Goal: Feedback & Contribution: Leave review/rating

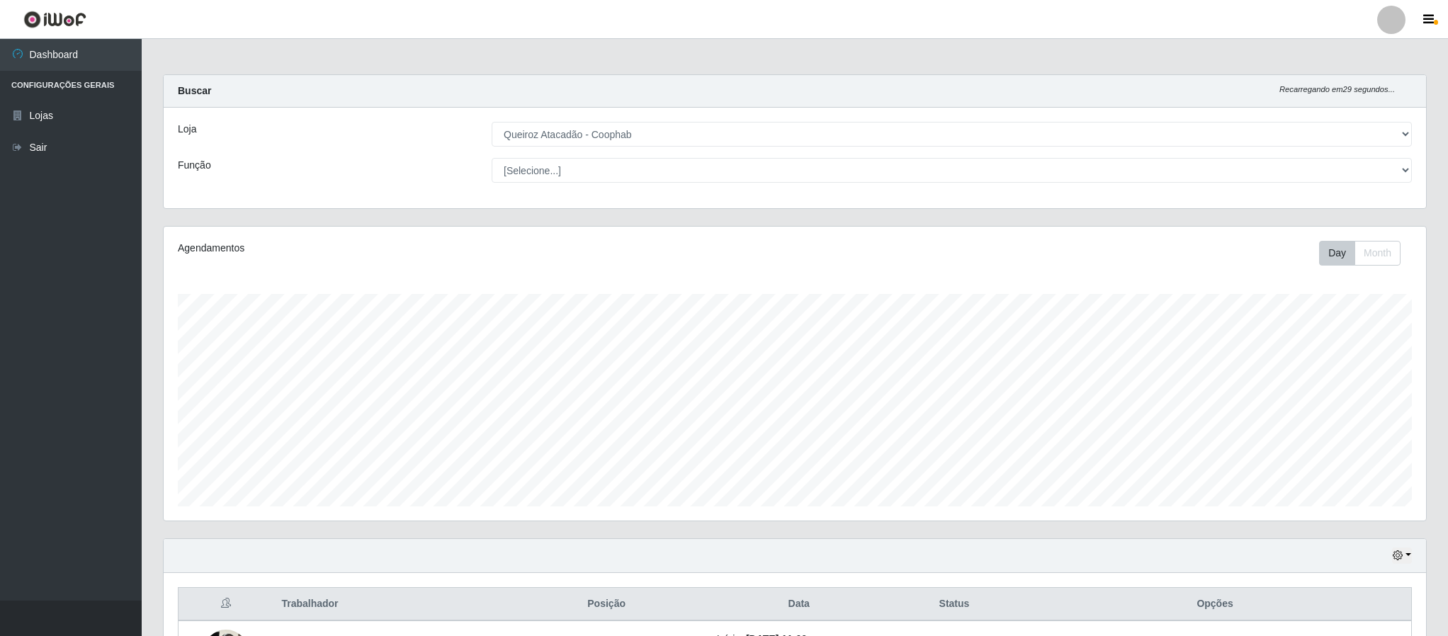
select select "463"
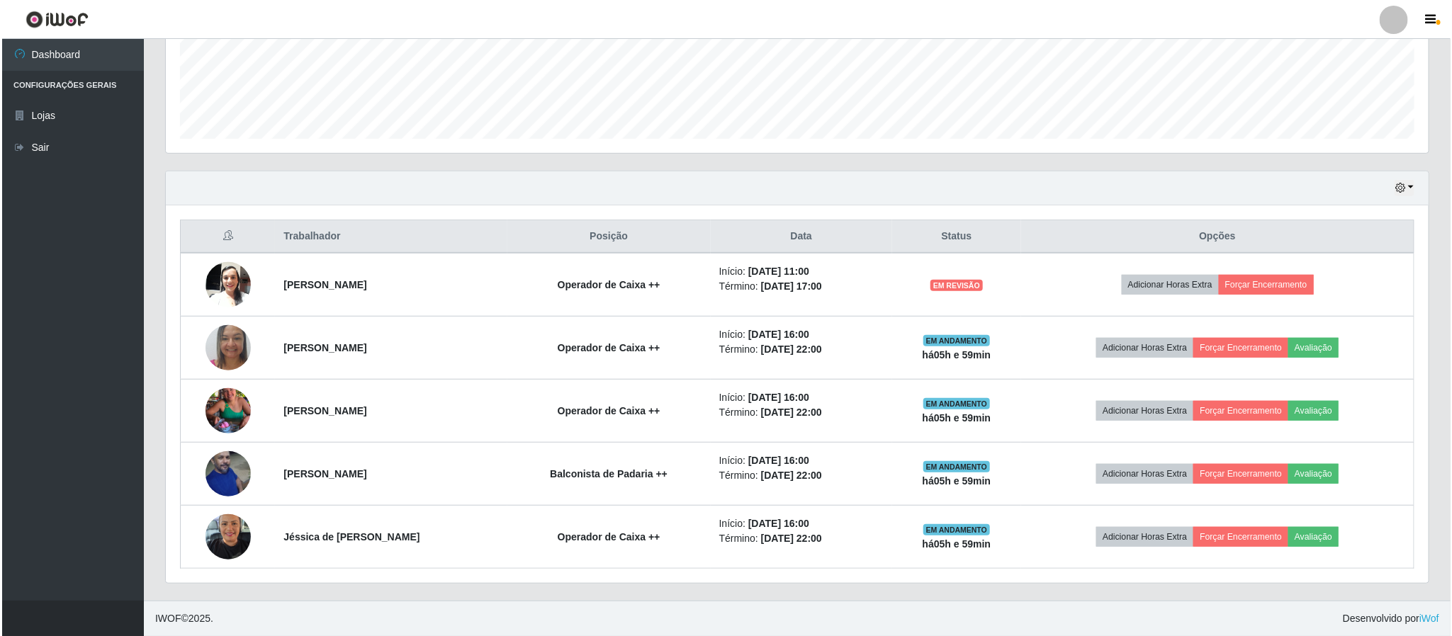
scroll to position [295, 1261]
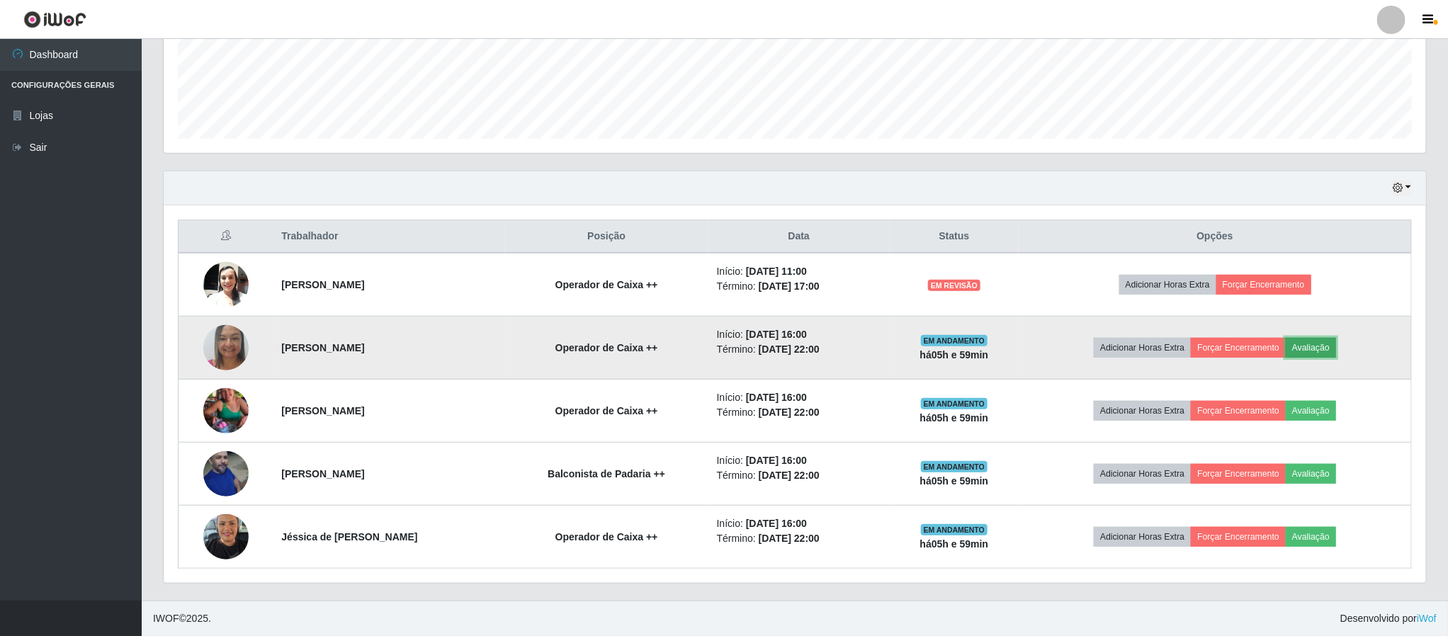
click at [1323, 346] on button "Avaliação" at bounding box center [1311, 348] width 50 height 20
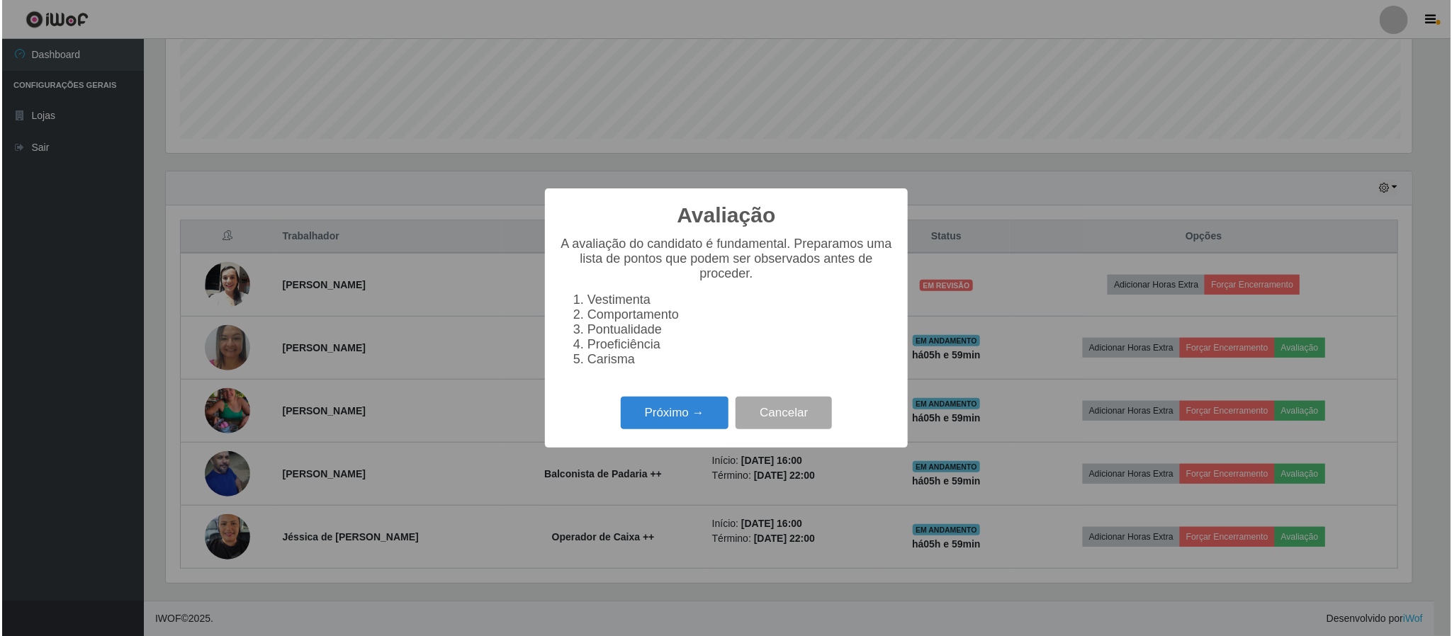
scroll to position [295, 1250]
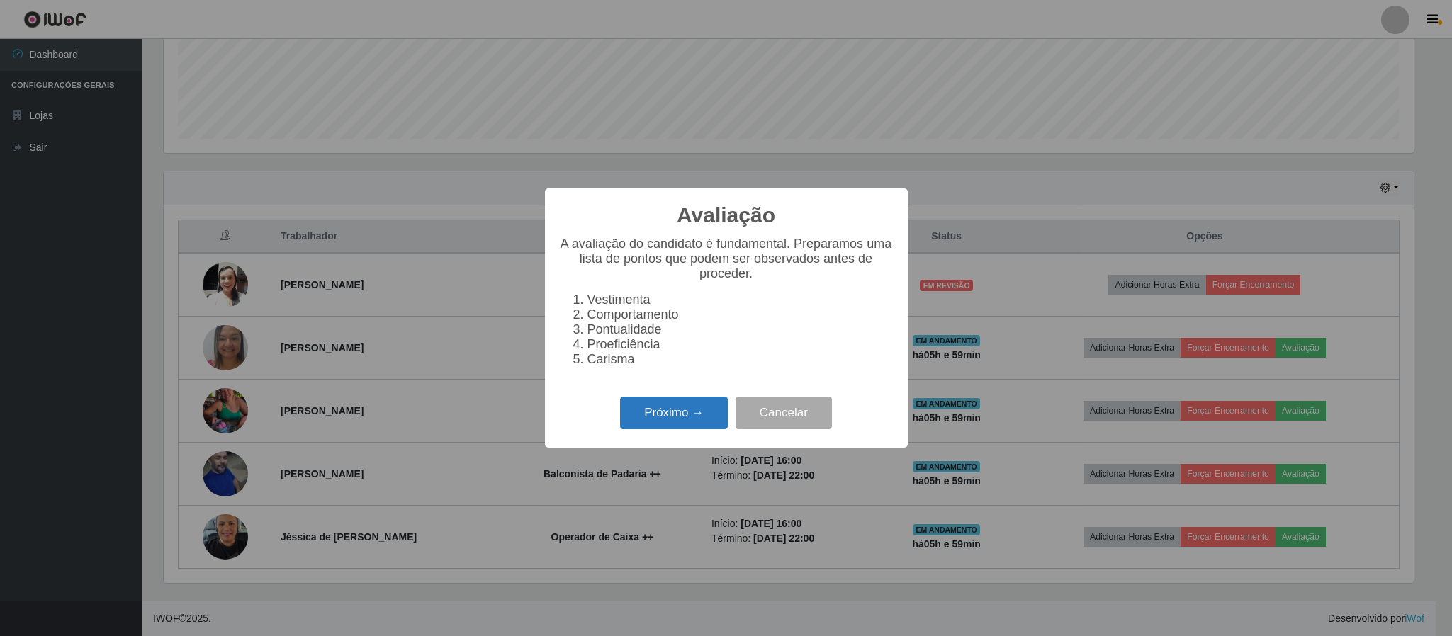
click at [651, 419] on button "Próximo →" at bounding box center [674, 413] width 108 height 33
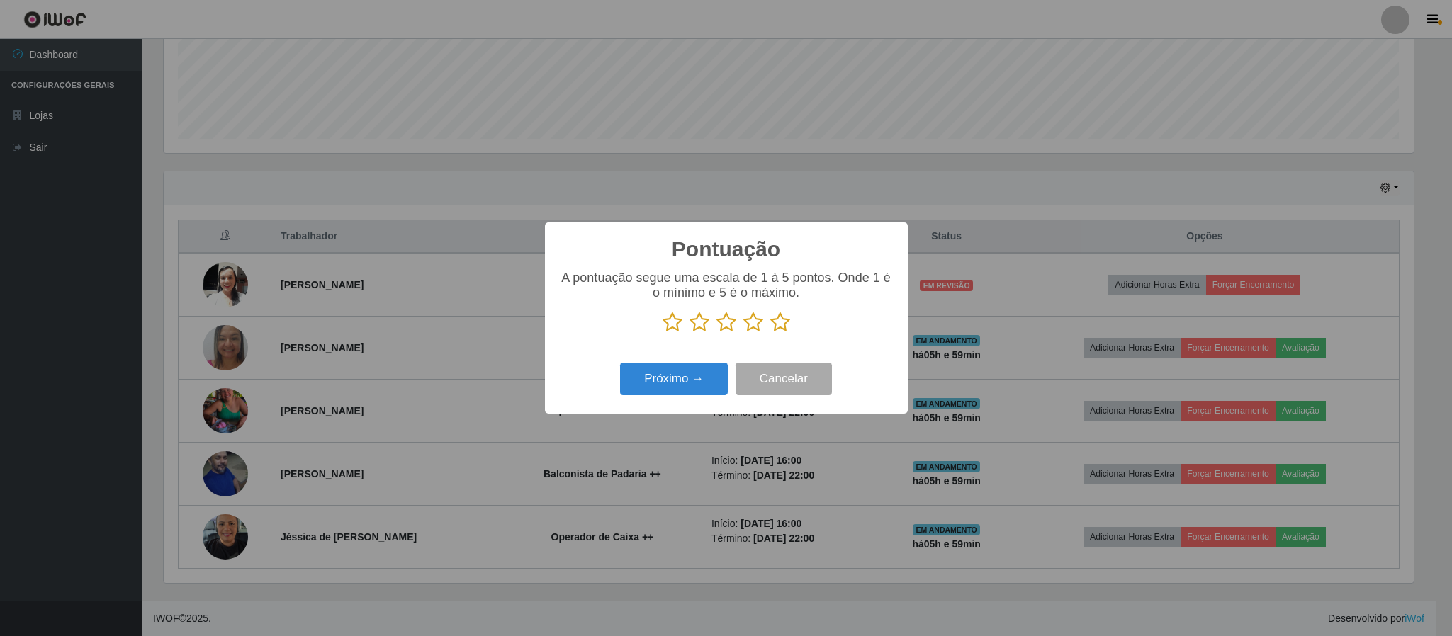
scroll to position [708285, 707330]
click at [784, 329] on icon at bounding box center [780, 322] width 20 height 21
click at [770, 333] on input "radio" at bounding box center [770, 333] width 0 height 0
click at [687, 387] on button "Próximo →" at bounding box center [674, 379] width 108 height 33
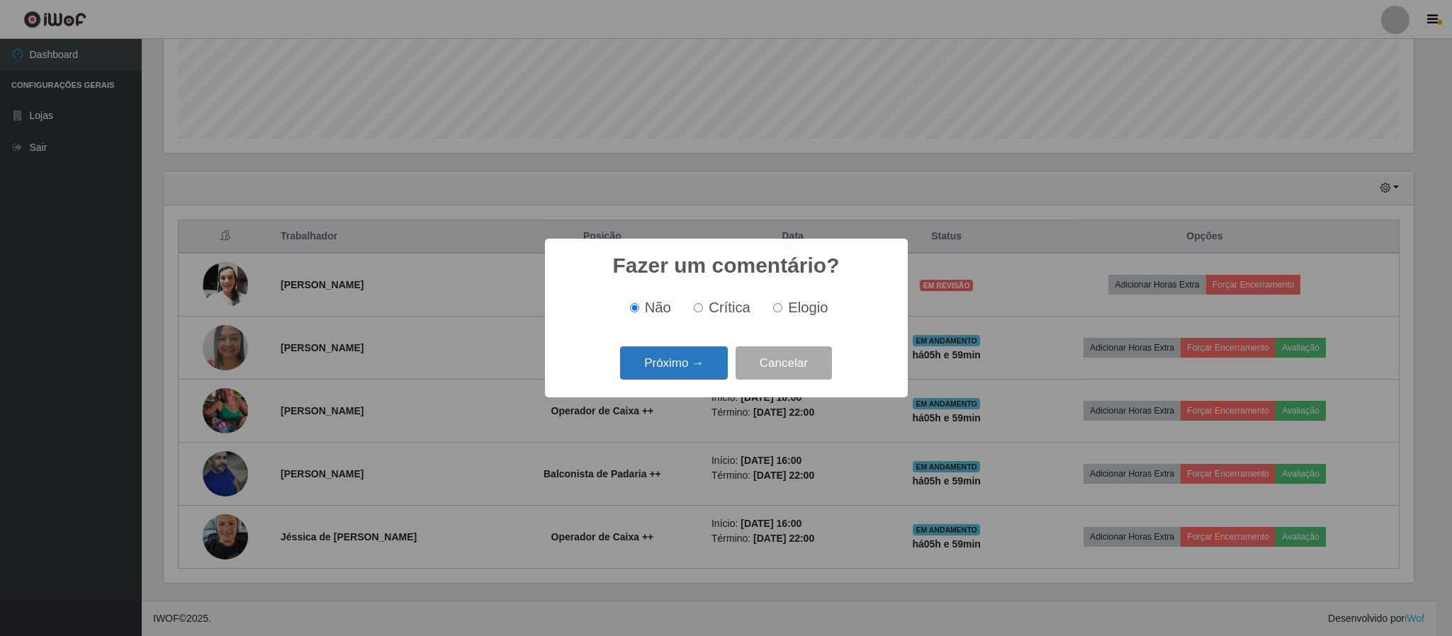
click at [653, 370] on button "Próximo →" at bounding box center [674, 362] width 108 height 33
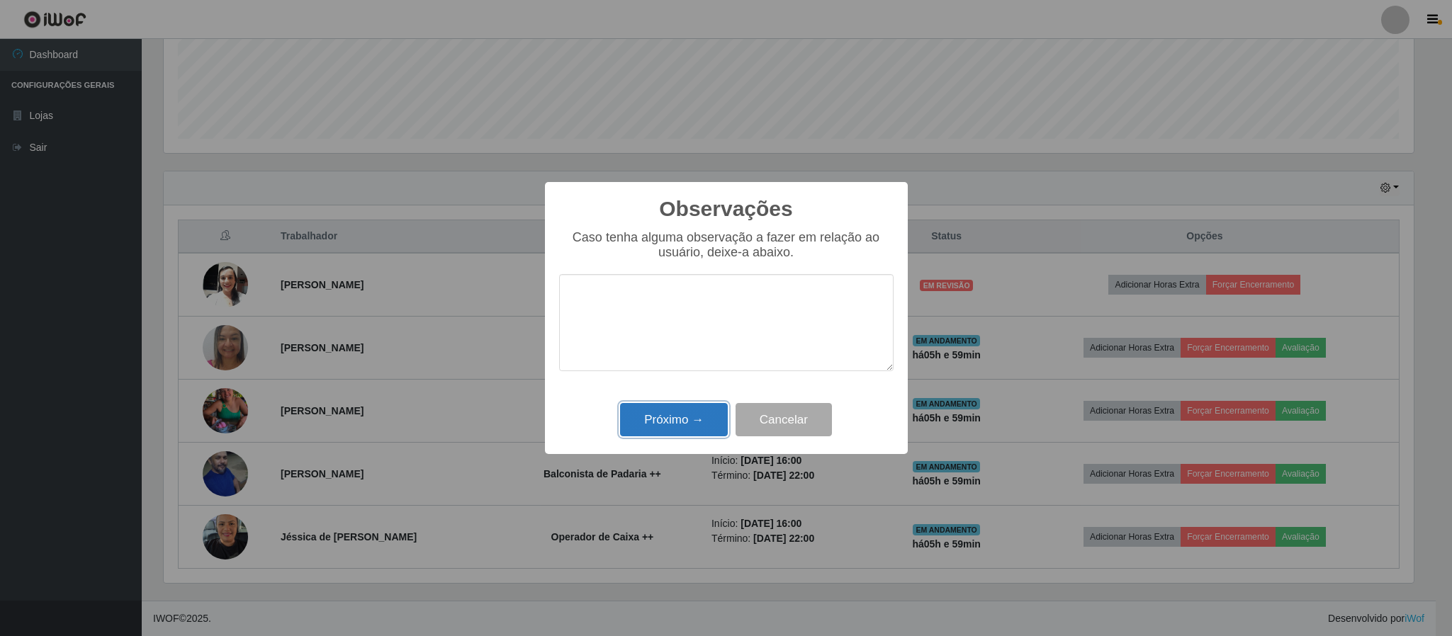
click at [658, 427] on button "Próximo →" at bounding box center [674, 419] width 108 height 33
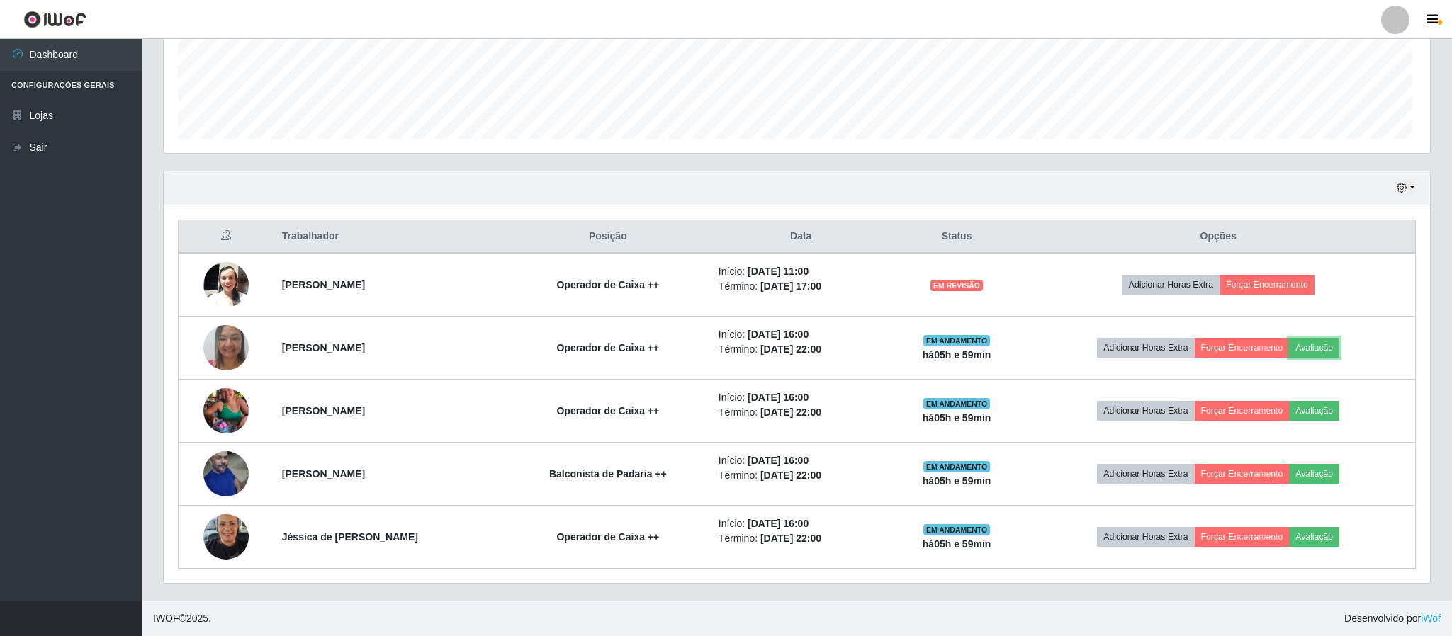
scroll to position [295, 1261]
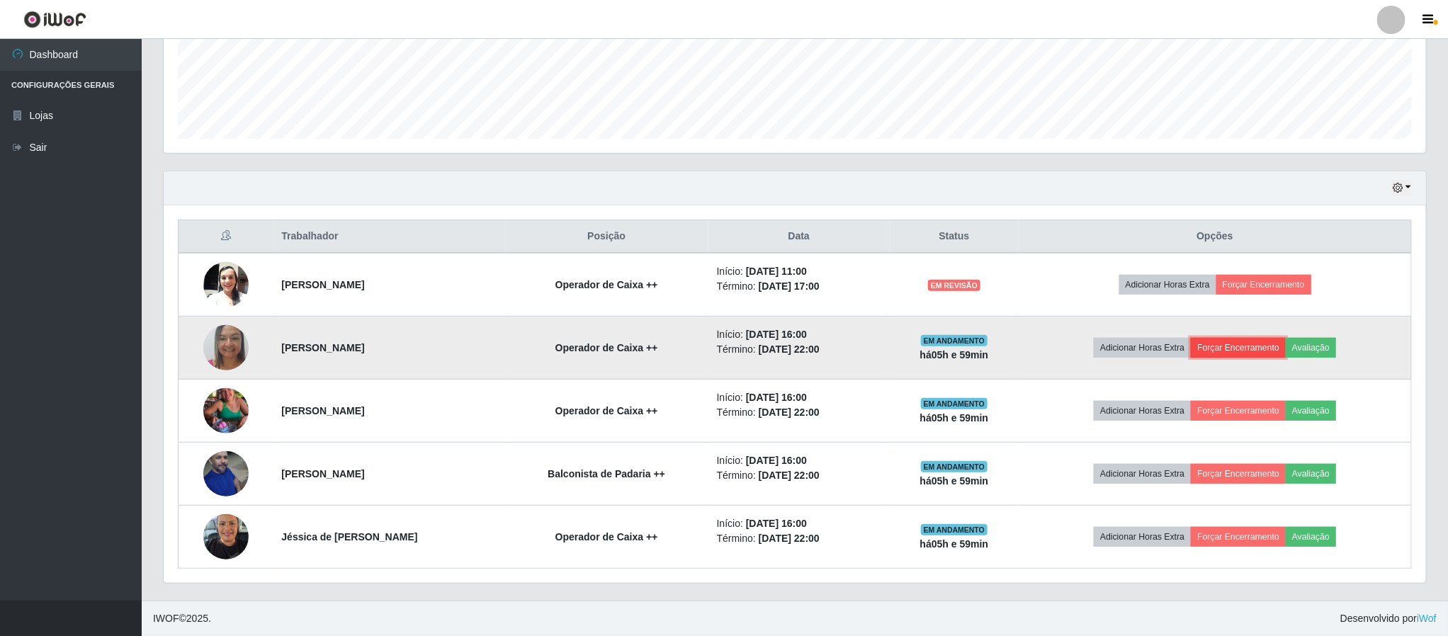
click at [1252, 345] on button "Forçar Encerramento" at bounding box center [1238, 348] width 95 height 20
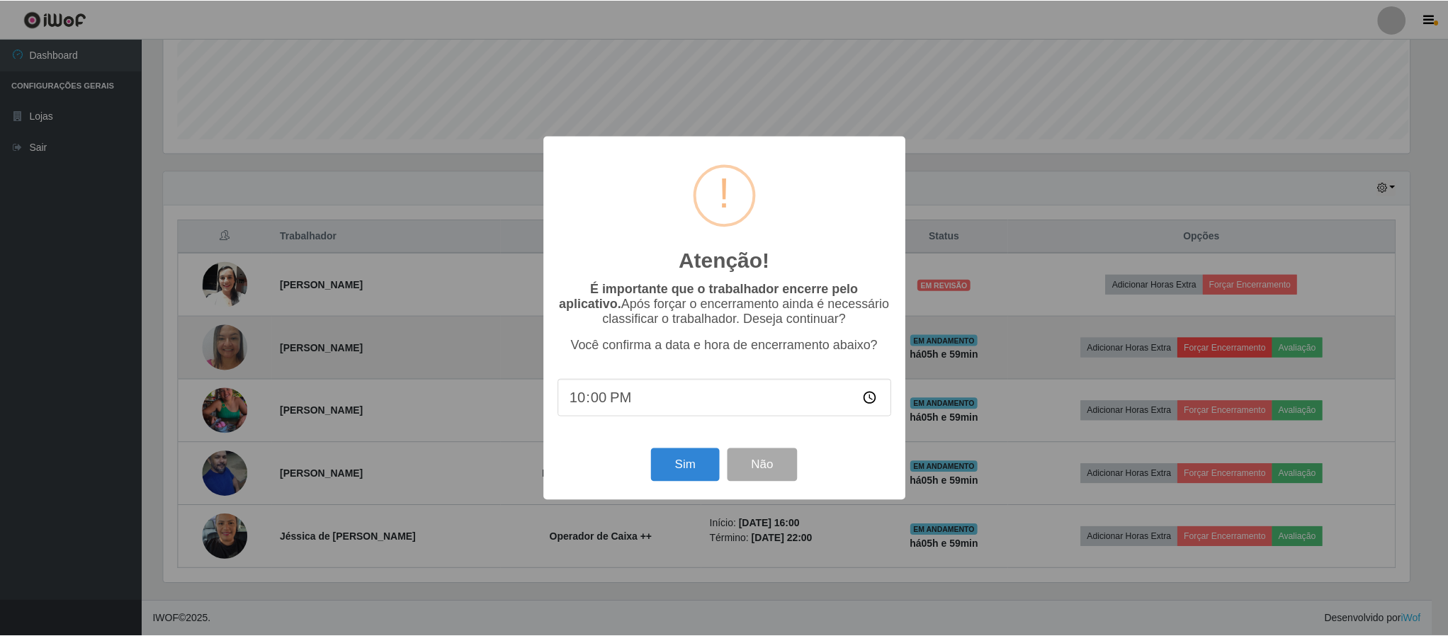
scroll to position [295, 1250]
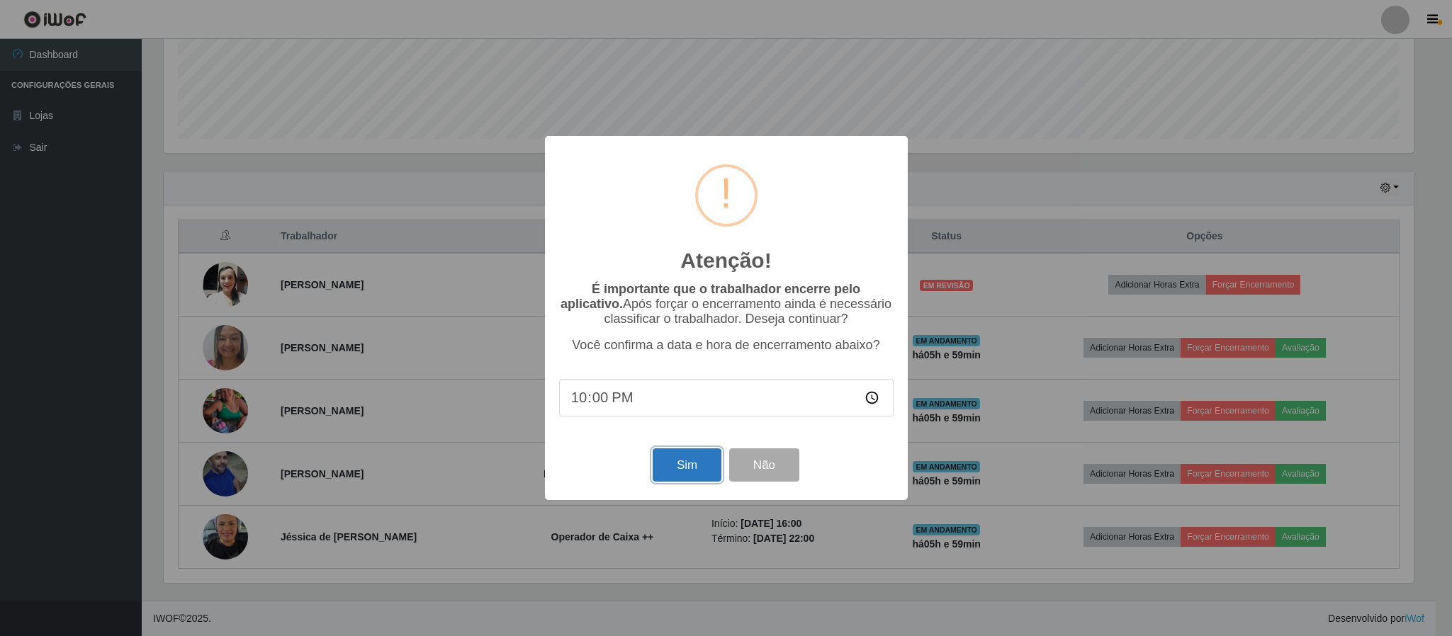
click at [689, 470] on button "Sim" at bounding box center [687, 465] width 69 height 33
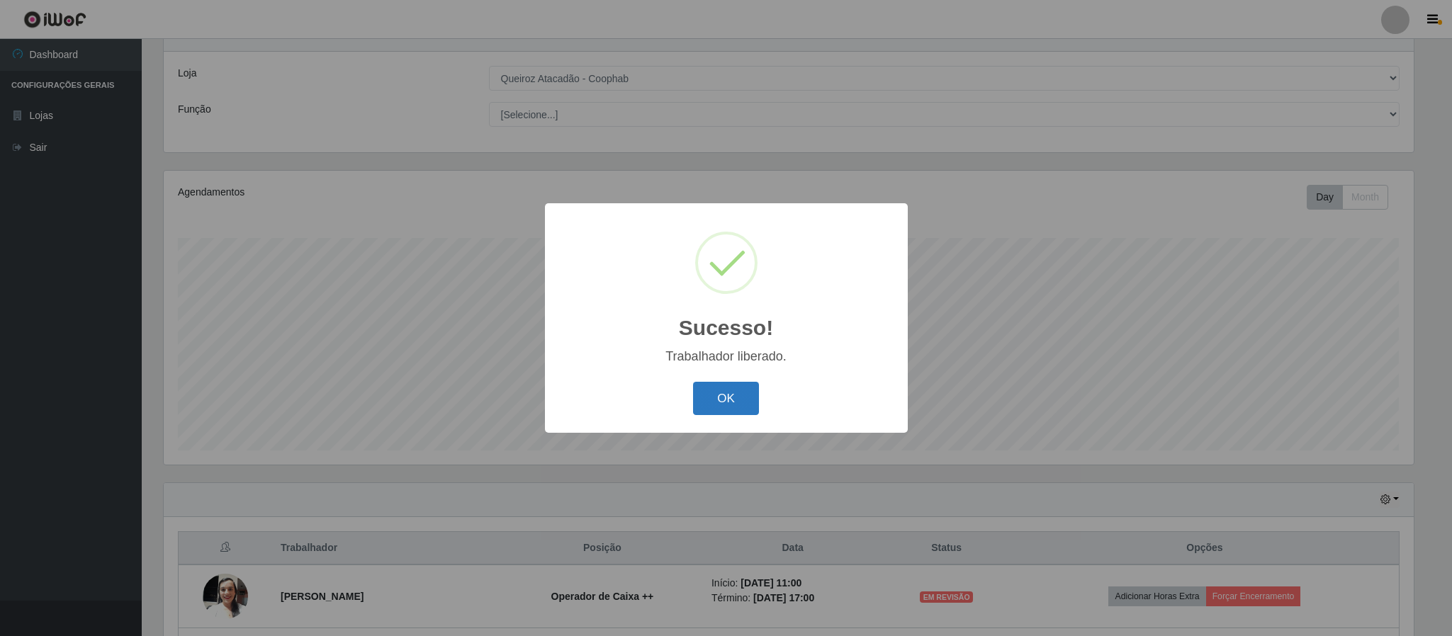
click at [711, 394] on button "OK" at bounding box center [726, 398] width 66 height 33
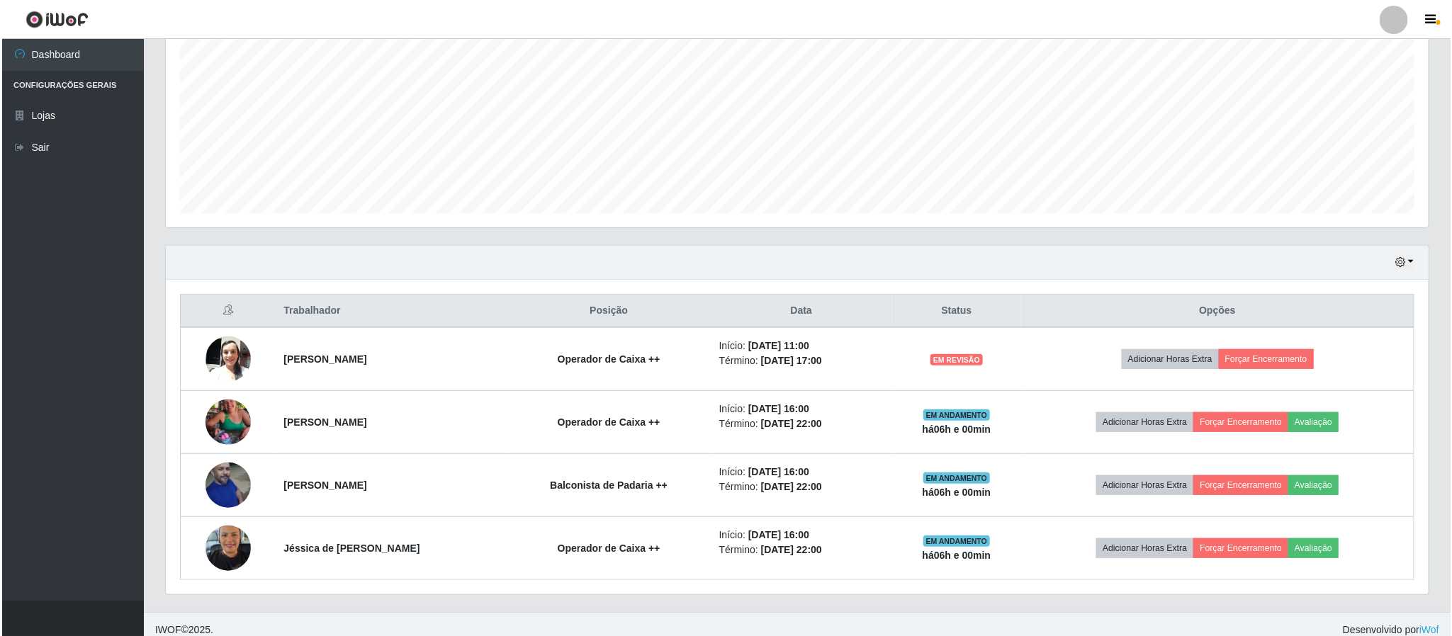
scroll to position [309, 0]
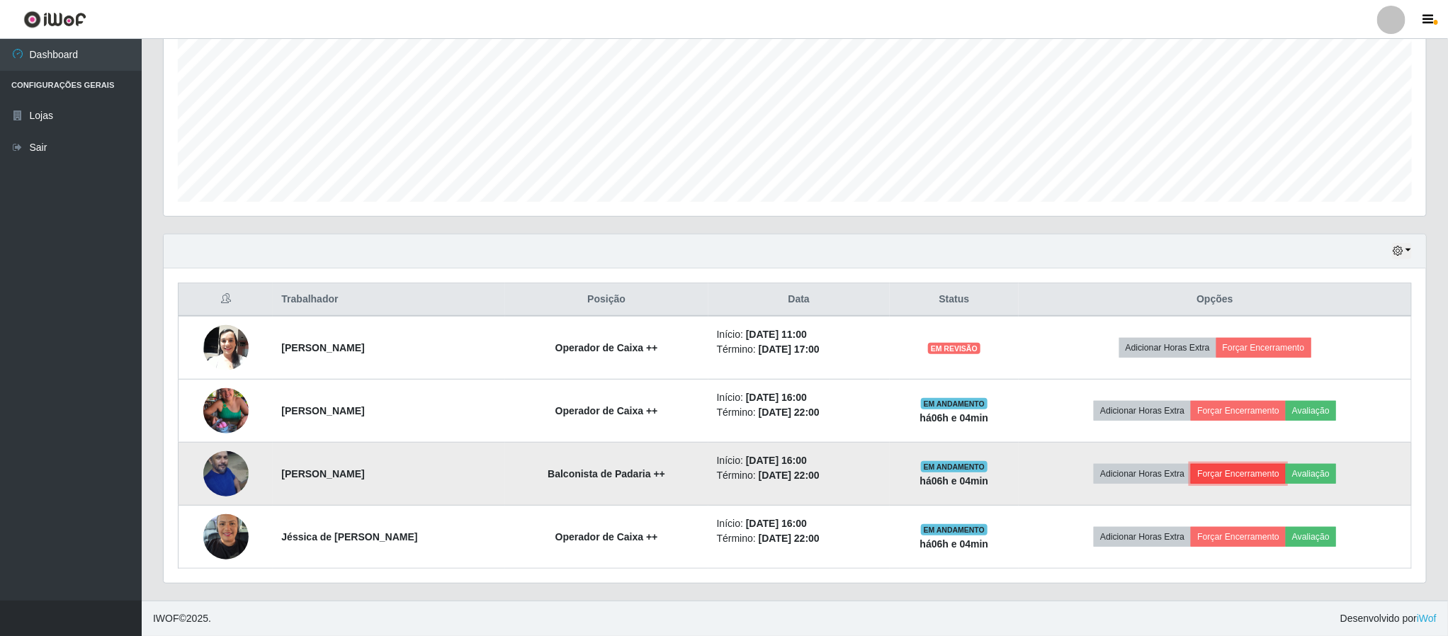
click at [1241, 478] on button "Forçar Encerramento" at bounding box center [1238, 474] width 95 height 20
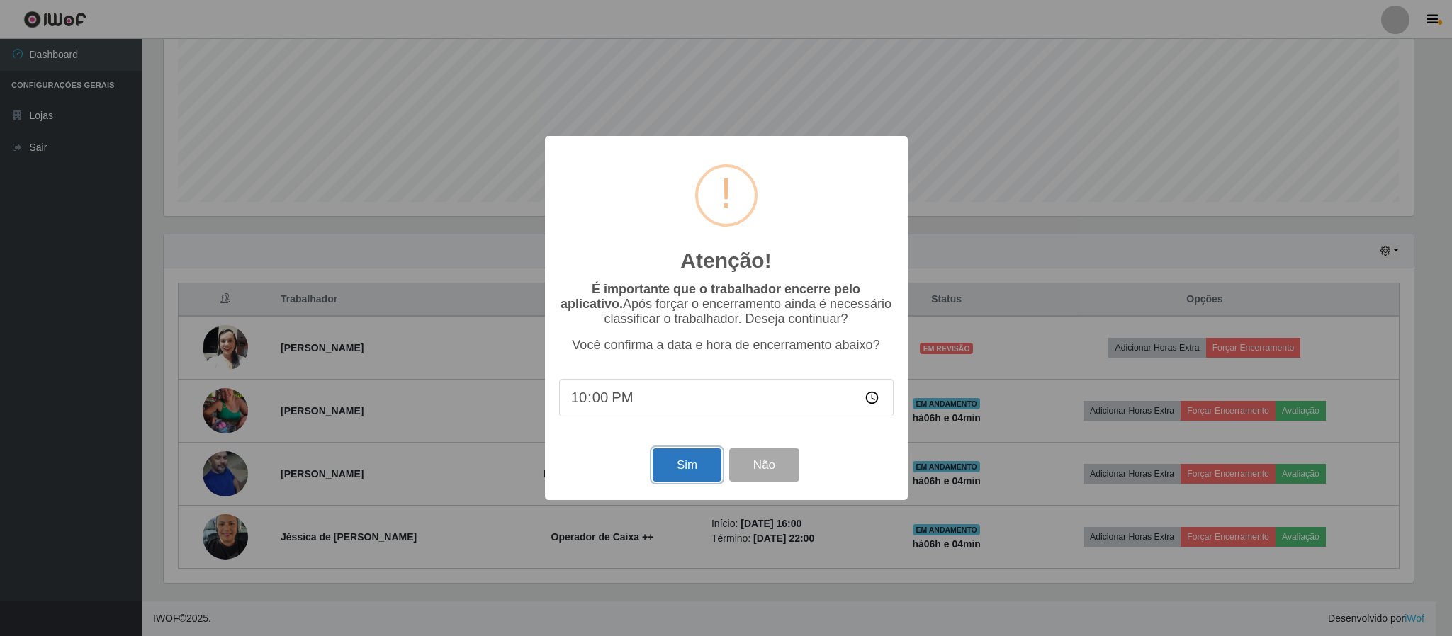
click at [661, 462] on button "Sim" at bounding box center [687, 465] width 69 height 33
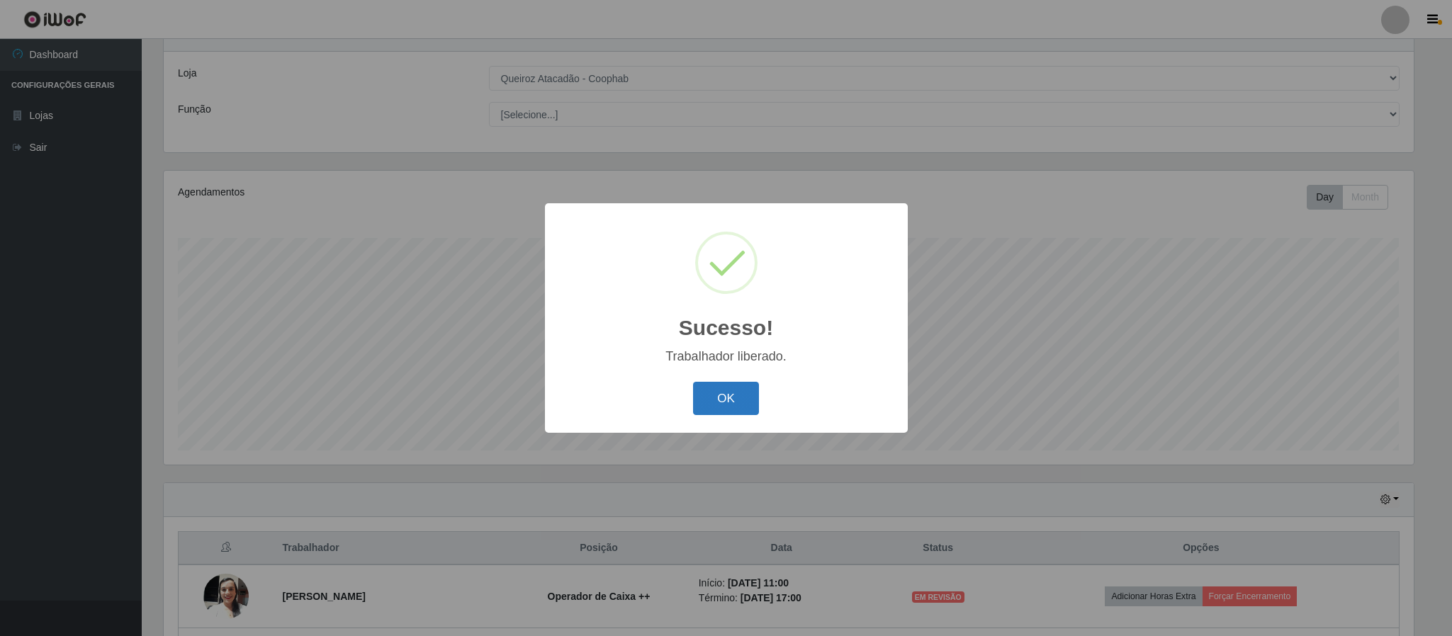
click at [742, 413] on button "OK" at bounding box center [726, 398] width 66 height 33
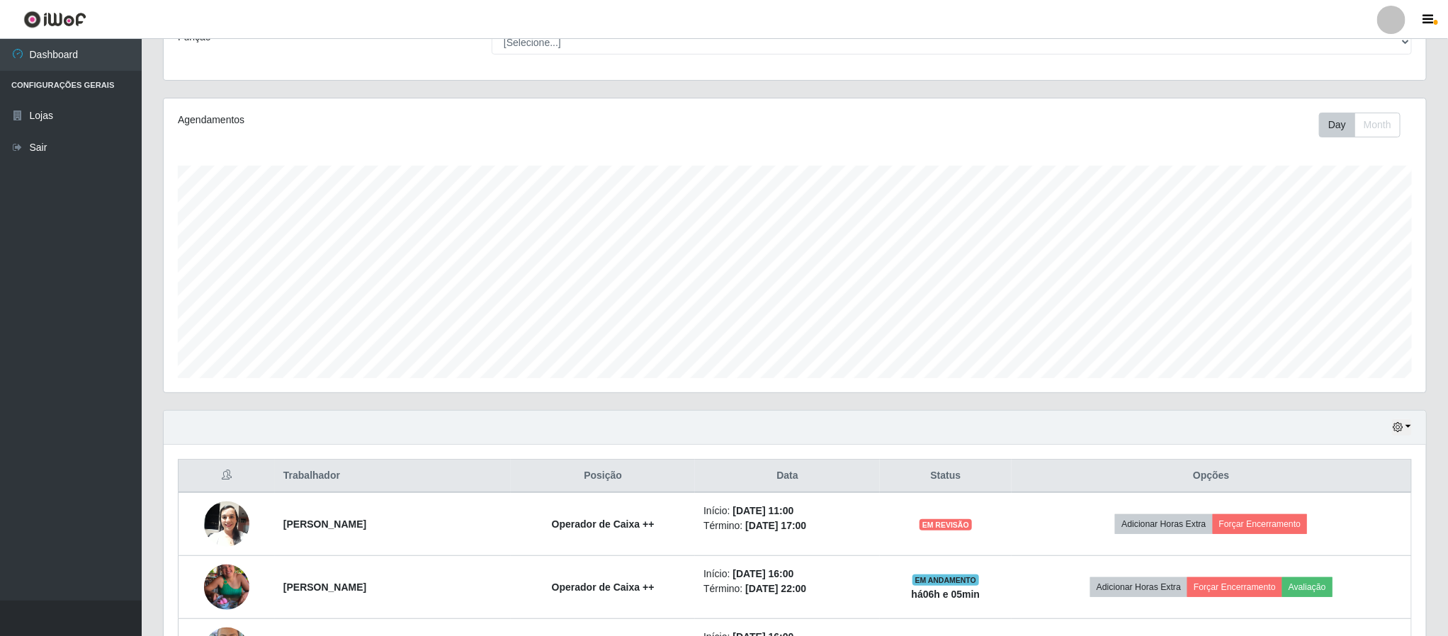
scroll to position [247, 0]
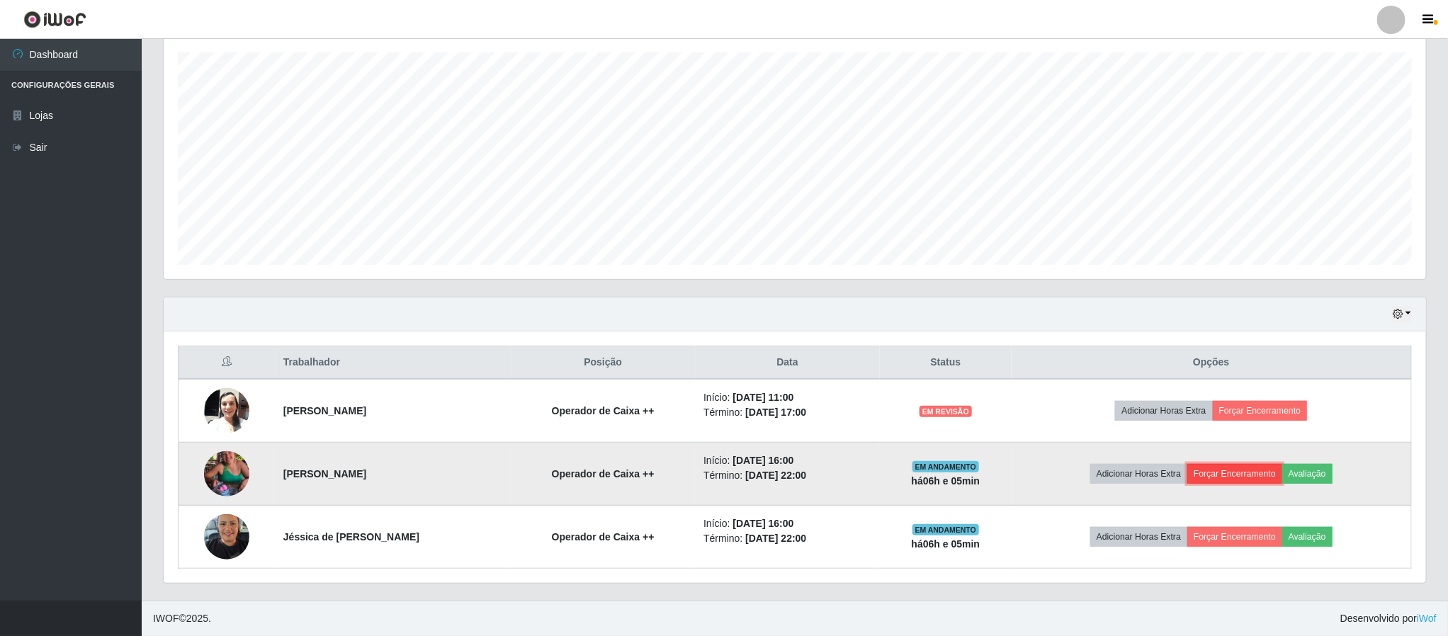
click at [1248, 470] on button "Forçar Encerramento" at bounding box center [1235, 474] width 95 height 20
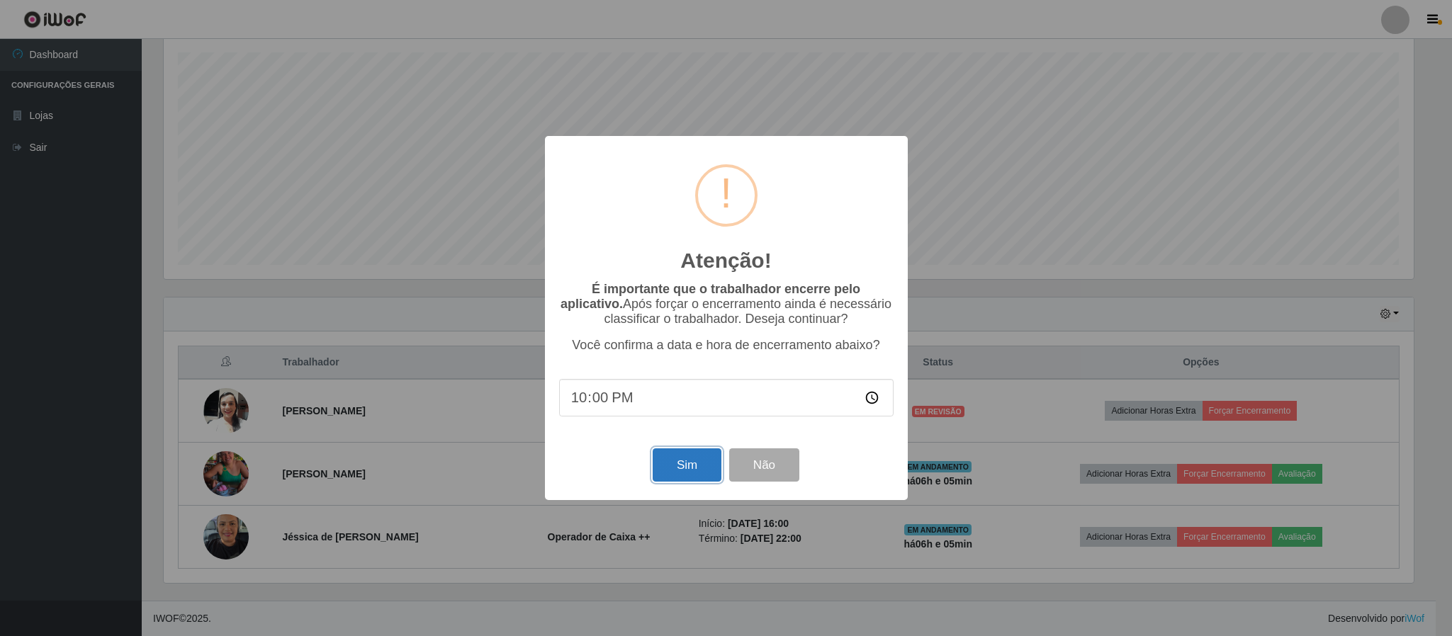
click at [684, 461] on button "Sim" at bounding box center [687, 465] width 69 height 33
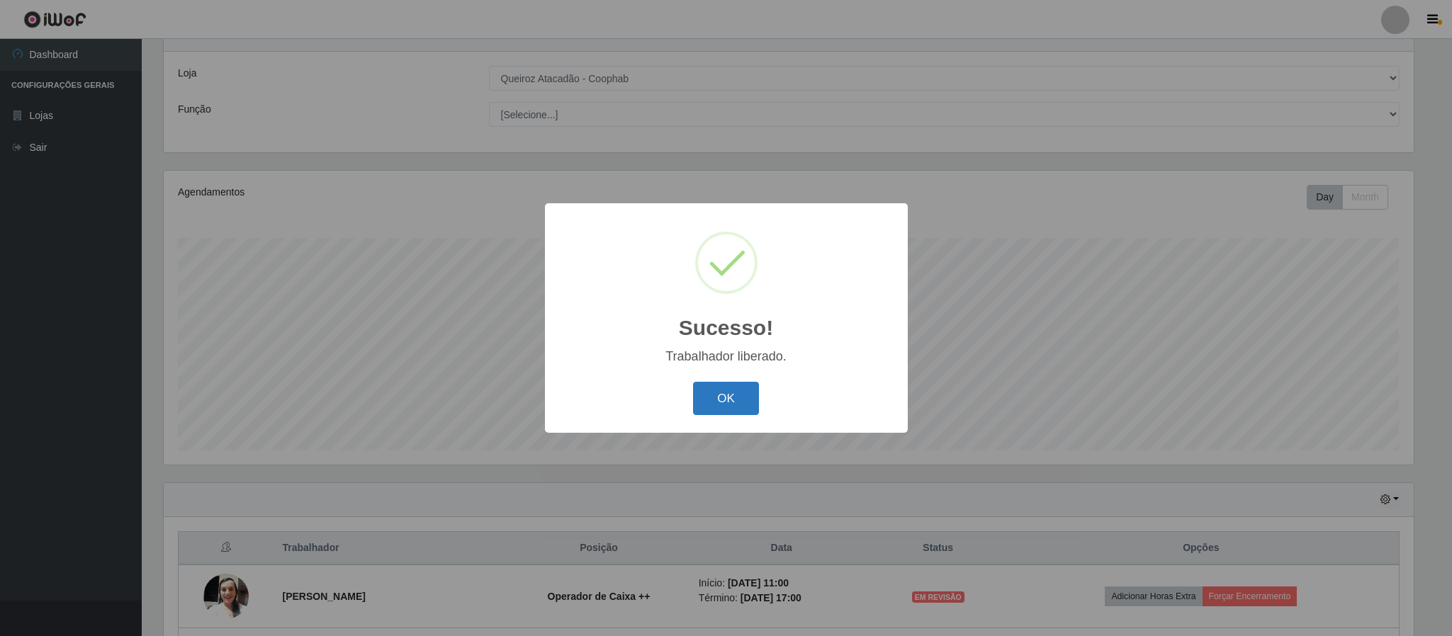
click at [730, 400] on button "OK" at bounding box center [726, 398] width 66 height 33
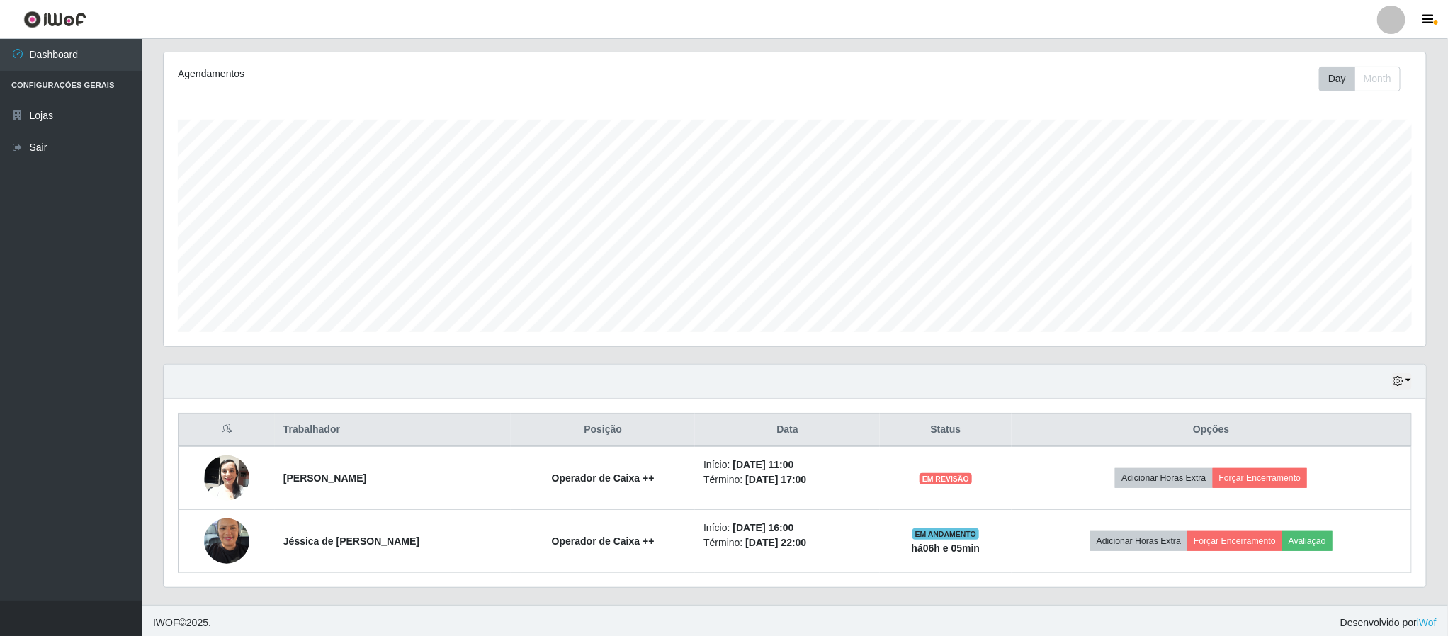
scroll to position [183, 0]
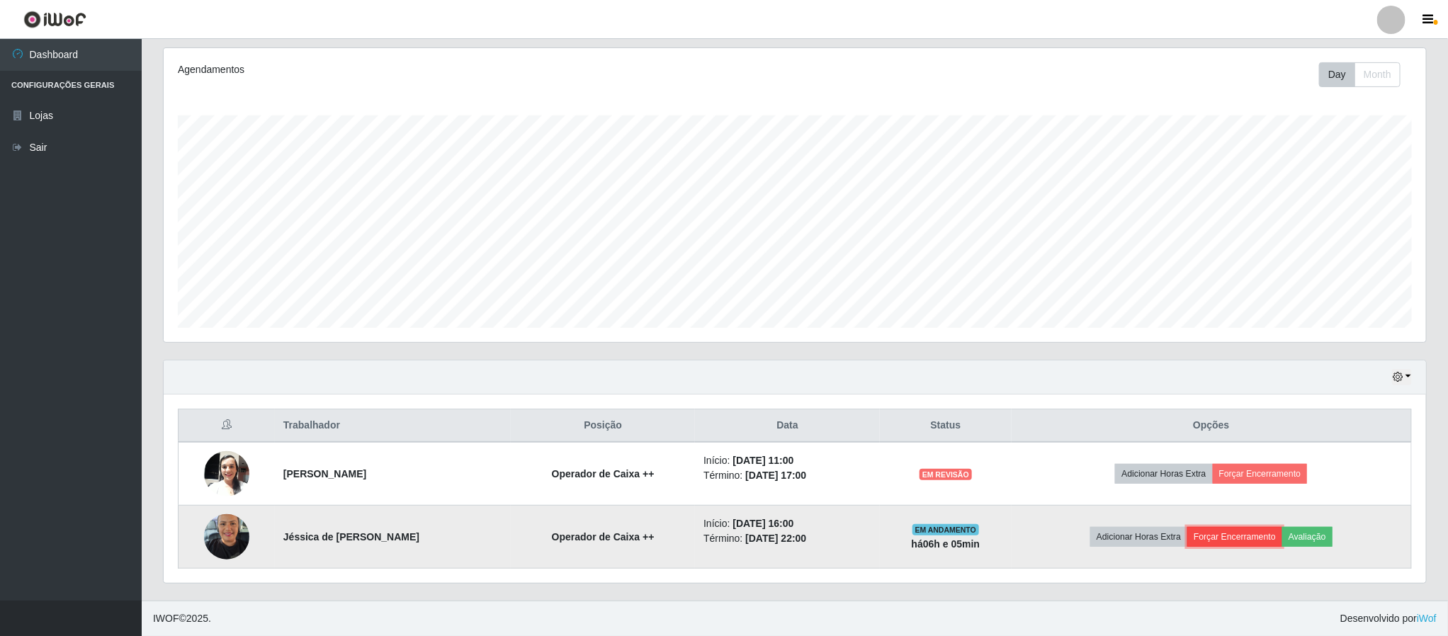
click at [1257, 531] on button "Forçar Encerramento" at bounding box center [1235, 537] width 95 height 20
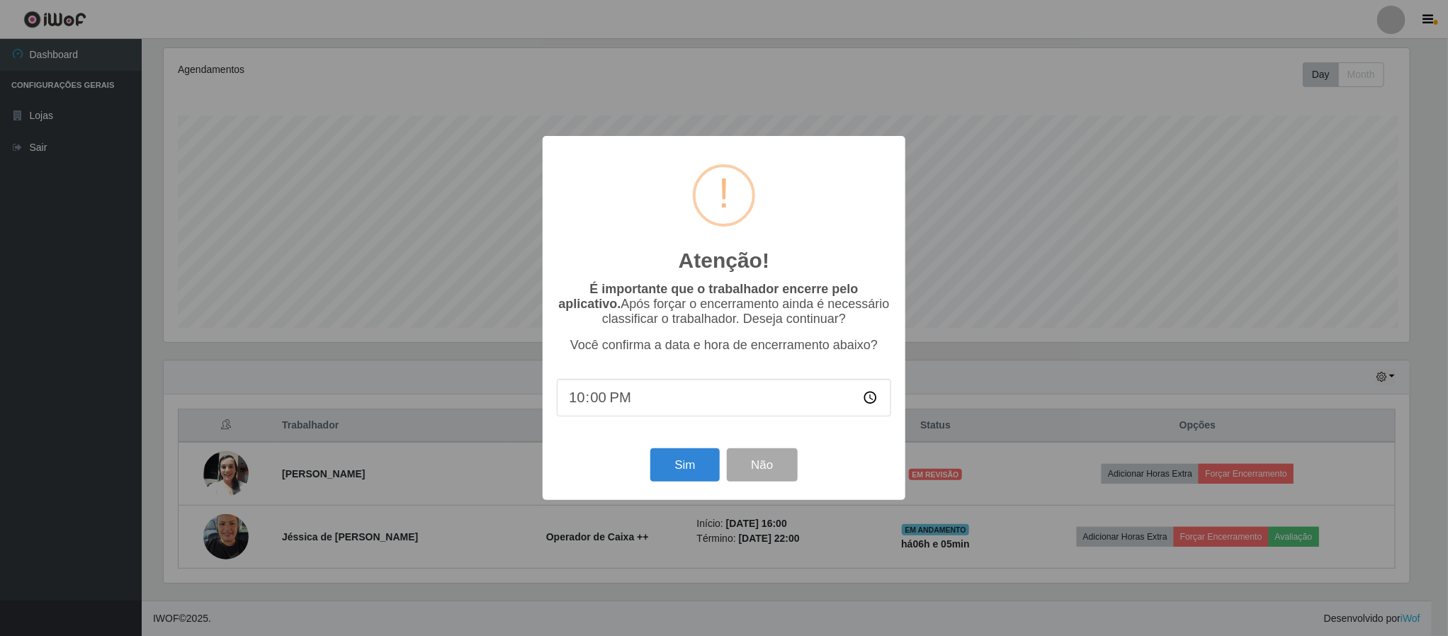
scroll to position [295, 1250]
click at [691, 478] on button "Sim" at bounding box center [687, 465] width 69 height 33
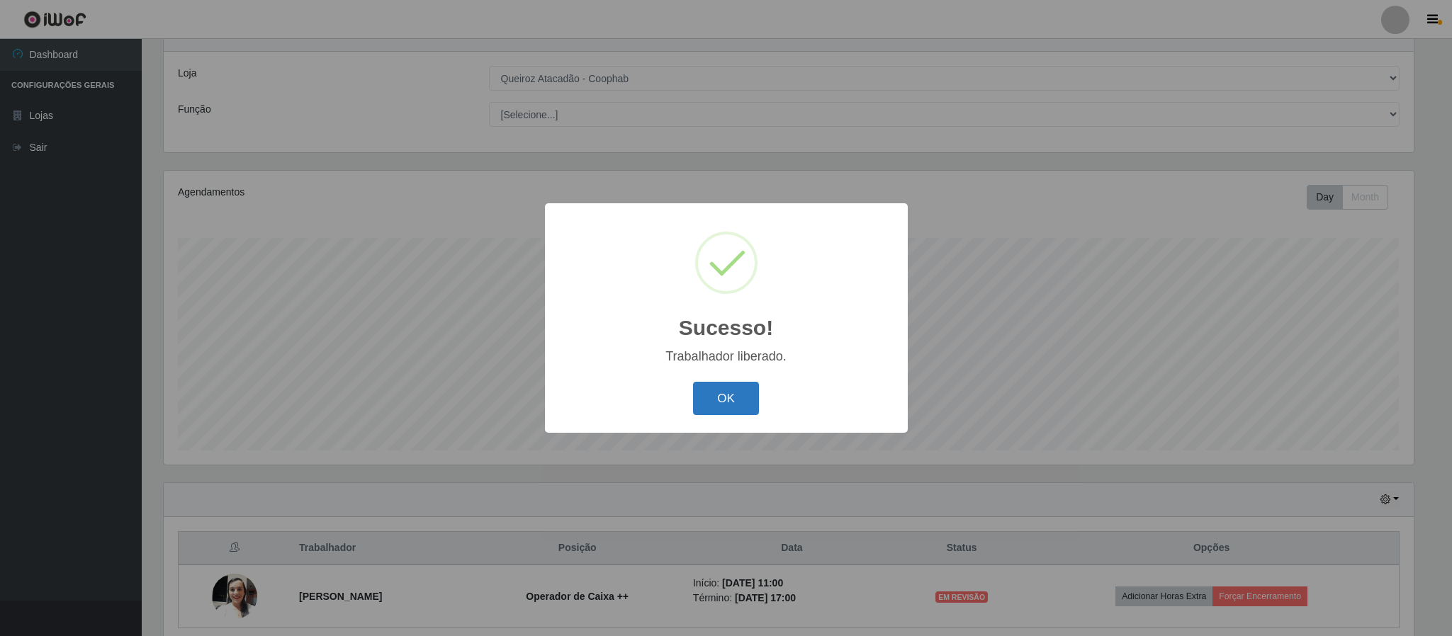
click at [719, 407] on button "OK" at bounding box center [726, 398] width 66 height 33
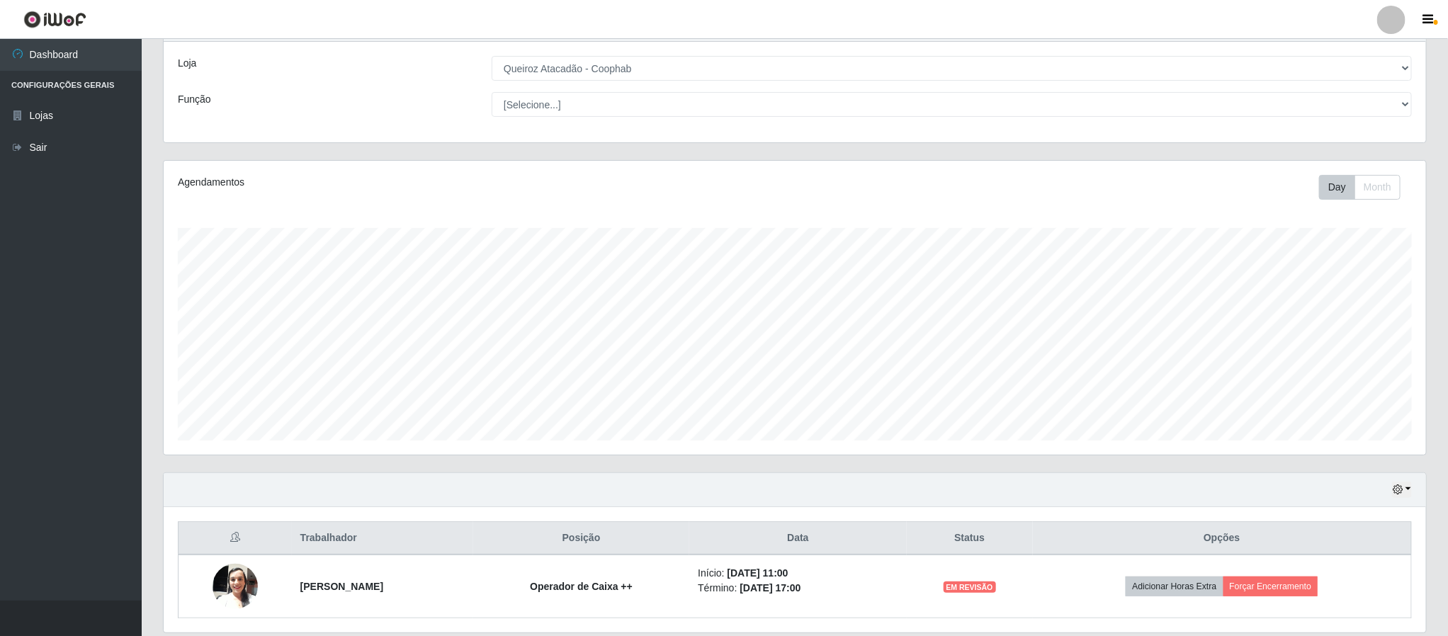
scroll to position [120, 0]
